Goal: Contribute content: Add original content to the website for others to see

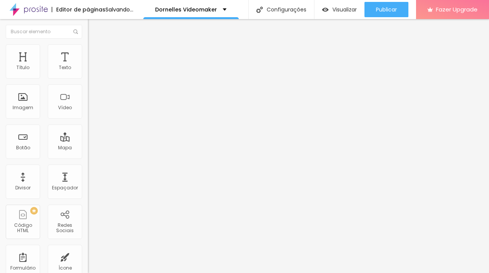
click at [88, 66] on span "Trocar imagem" at bounding box center [109, 62] width 42 height 6
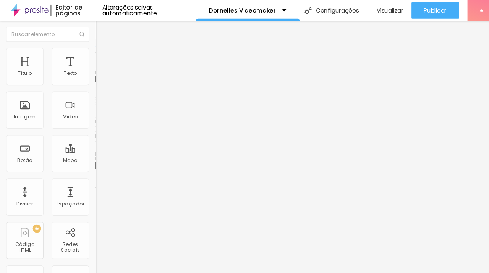
click at [155, 273] on div at bounding box center [244, 277] width 489 height 0
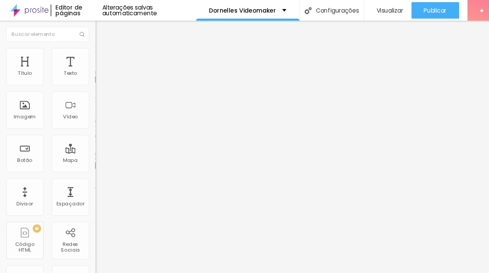
click at [129, 64] on img at bounding box center [131, 62] width 5 height 5
click at [88, 66] on span "Adicionar imagem" at bounding box center [112, 62] width 49 height 6
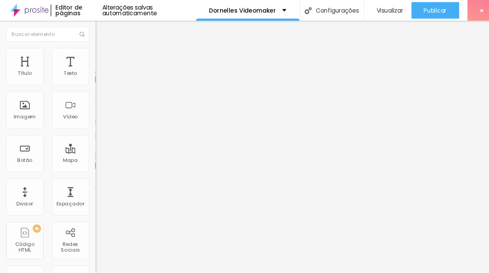
drag, startPoint x: 61, startPoint y: 125, endPoint x: 150, endPoint y: 123, distance: 88.6
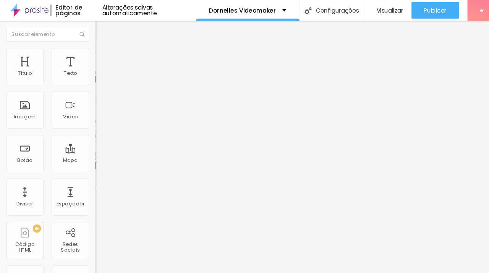
click at [88, 66] on span "Adicionar imagem" at bounding box center [112, 62] width 49 height 6
drag, startPoint x: 177, startPoint y: 31, endPoint x: 181, endPoint y: 28, distance: 4.6
click at [181, 273] on div "Alboom Cloud" at bounding box center [244, 275] width 489 height 5
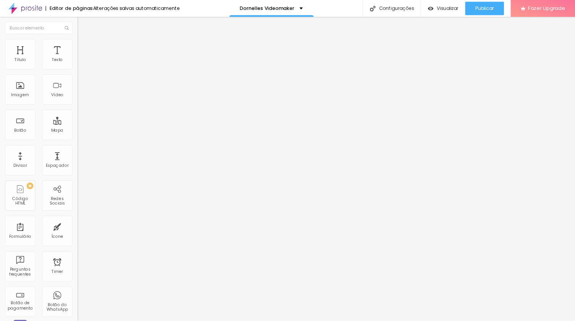
scroll to position [16, 0]
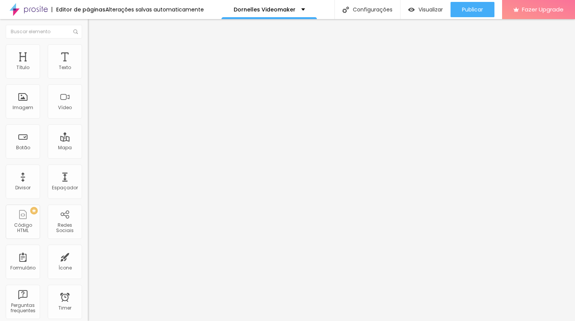
click at [0, 0] on html "Editor de páginas Alterações salvas automaticamente Dornelles Videomaker Config…" at bounding box center [287, 160] width 575 height 321
click at [88, 66] on span "Adicionar imagem" at bounding box center [112, 62] width 49 height 6
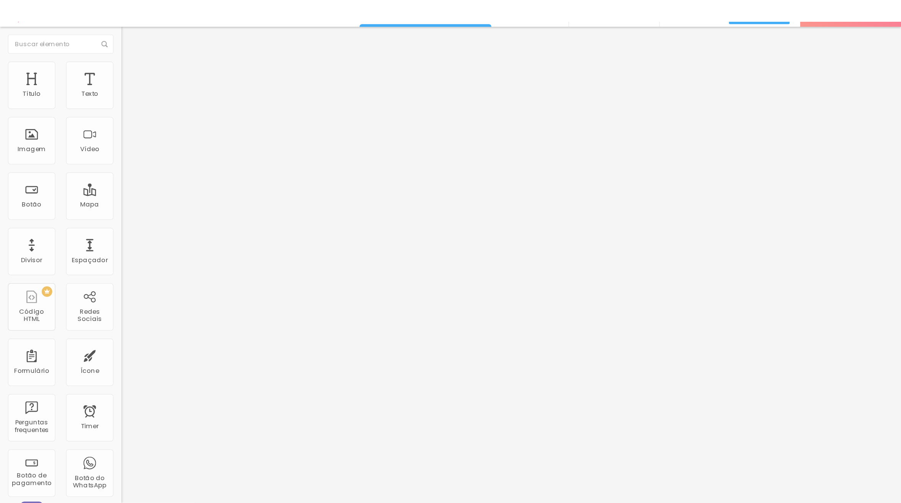
scroll to position [0, 0]
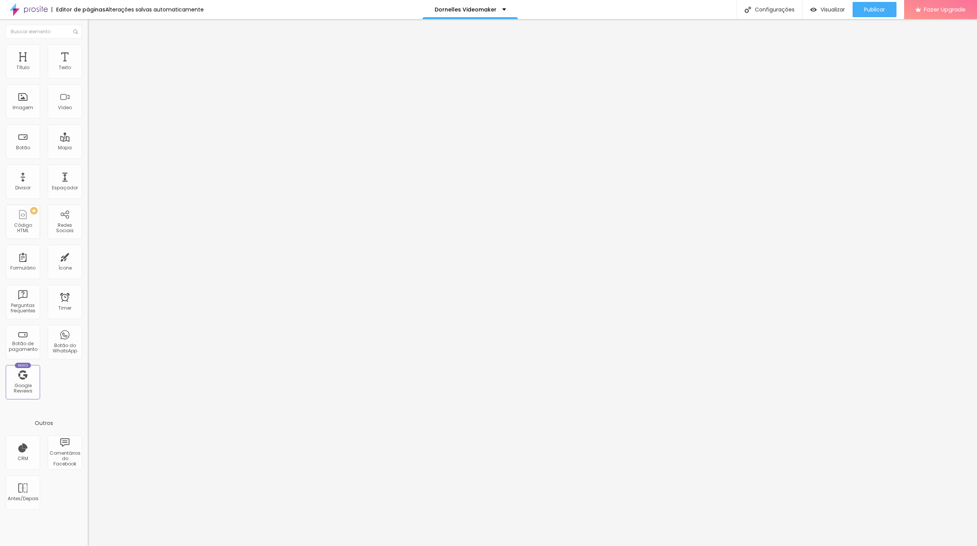
click at [0, 0] on html "Editor de páginas Alterações salvas automaticamente Dornelles Videomaker Config…" at bounding box center [488, 273] width 977 height 546
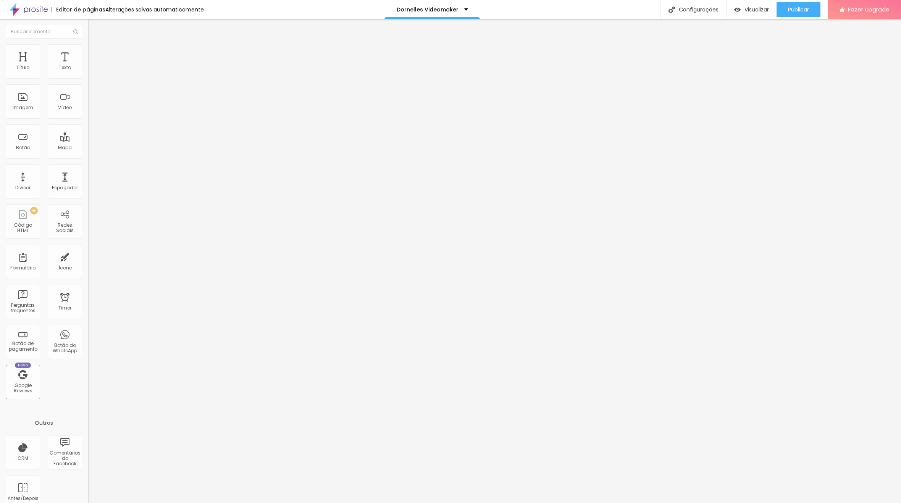
drag, startPoint x: 110, startPoint y: 467, endPoint x: 143, endPoint y: 424, distance: 53.9
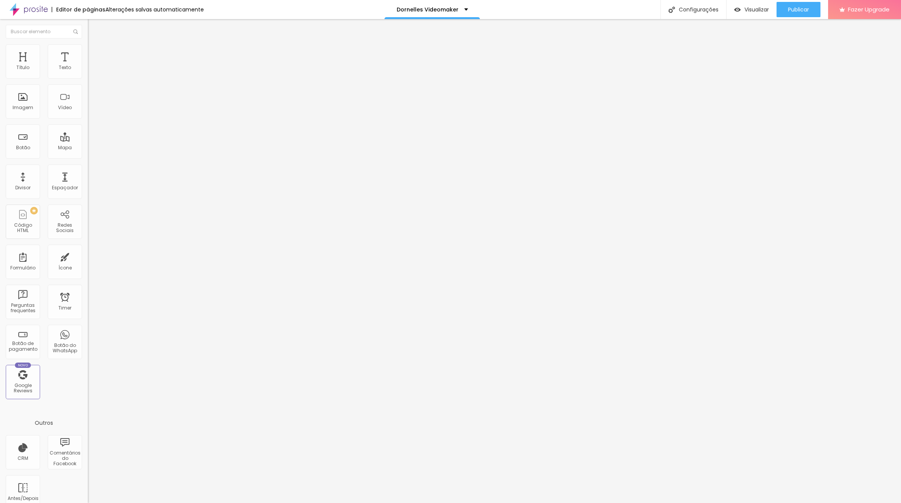
click at [143, 273] on body "Editor de páginas Alterações salvas automaticamente Dornelles Videomaker Config…" at bounding box center [450, 251] width 901 height 503
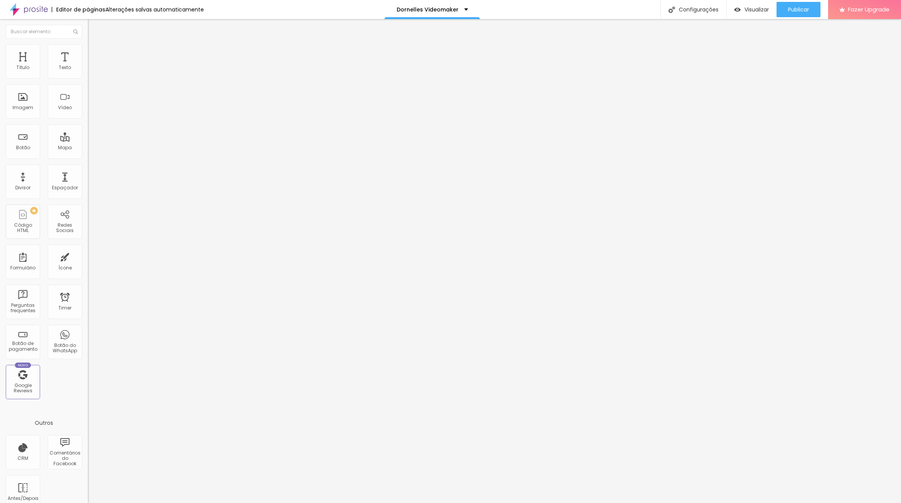
click at [174, 273] on div "Subindo 1/2 arquivos" at bounding box center [450, 505] width 901 height 5
click at [161, 273] on div "Subindo 1/2 arquivos" at bounding box center [450, 505] width 901 height 5
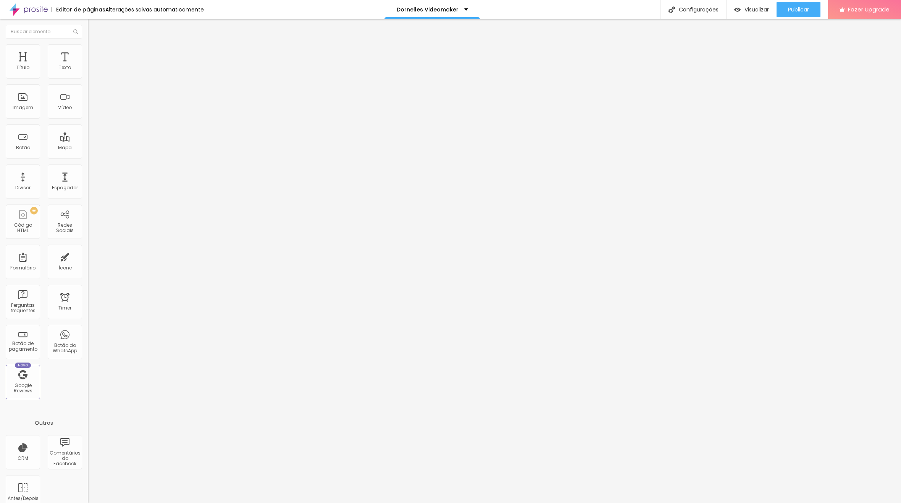
drag, startPoint x: 158, startPoint y: 467, endPoint x: 379, endPoint y: 266, distance: 298.5
